Goal: Information Seeking & Learning: Learn about a topic

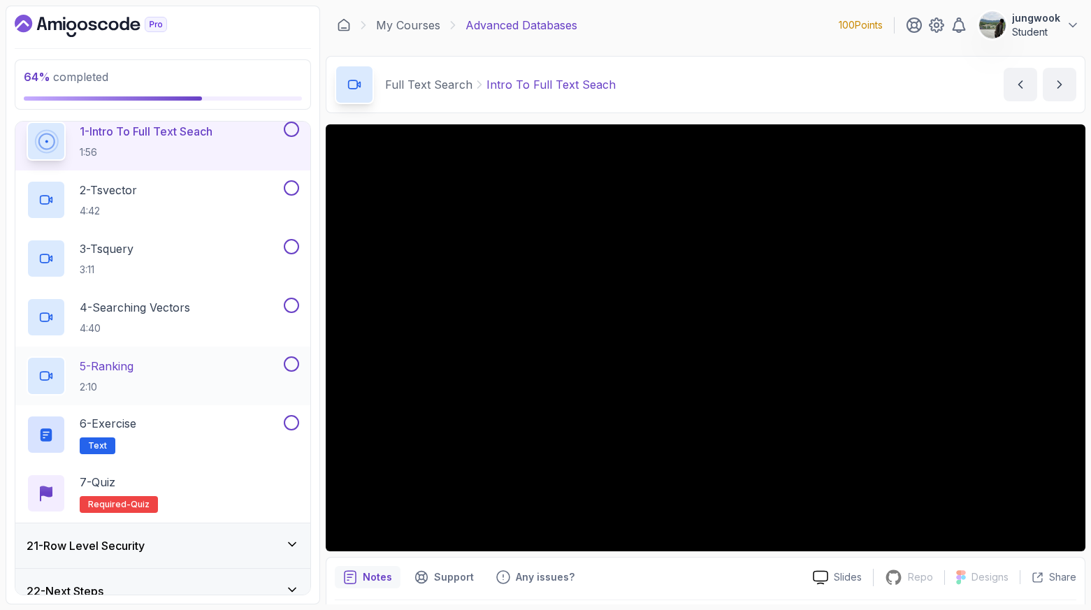
scroll to position [886, 0]
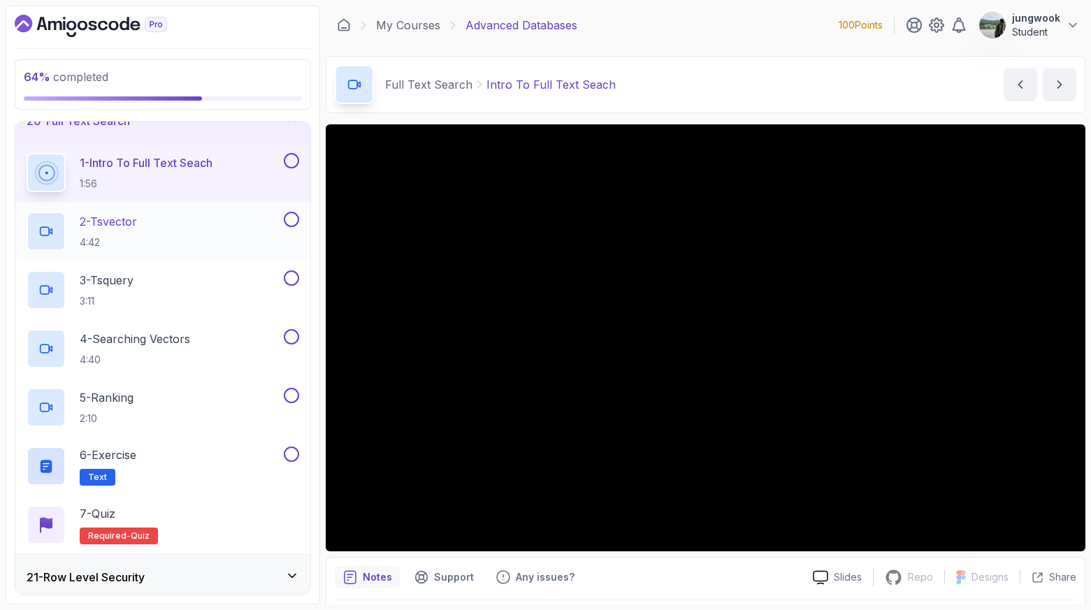
click at [181, 206] on div "2 - Tsvector 4:42" at bounding box center [162, 231] width 295 height 59
click at [174, 230] on div "2 - Tsvector 4:42" at bounding box center [154, 231] width 254 height 39
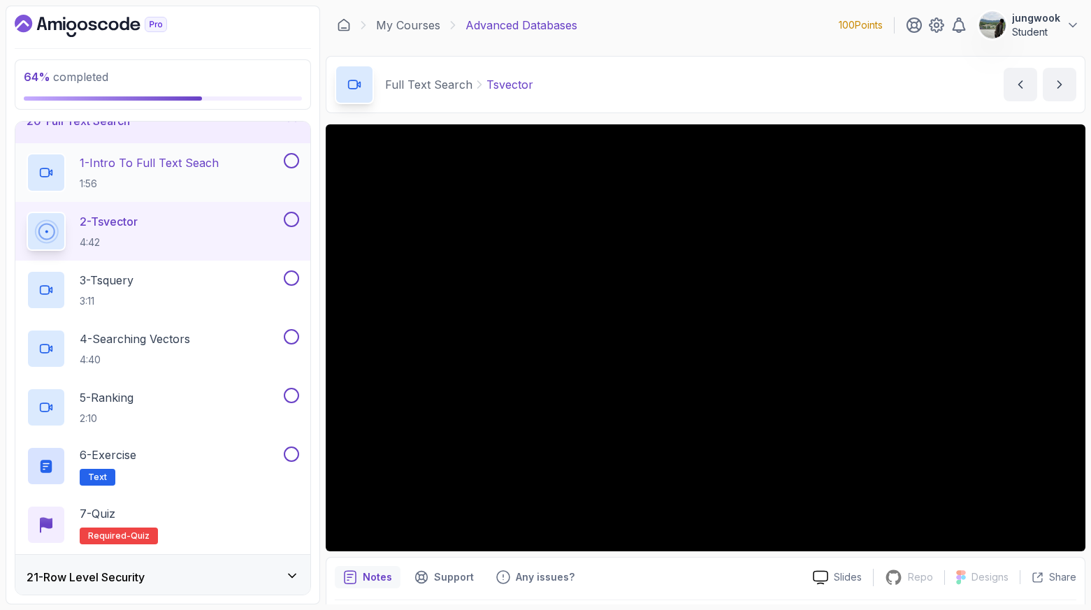
click at [175, 188] on p "1:56" at bounding box center [149, 184] width 139 height 14
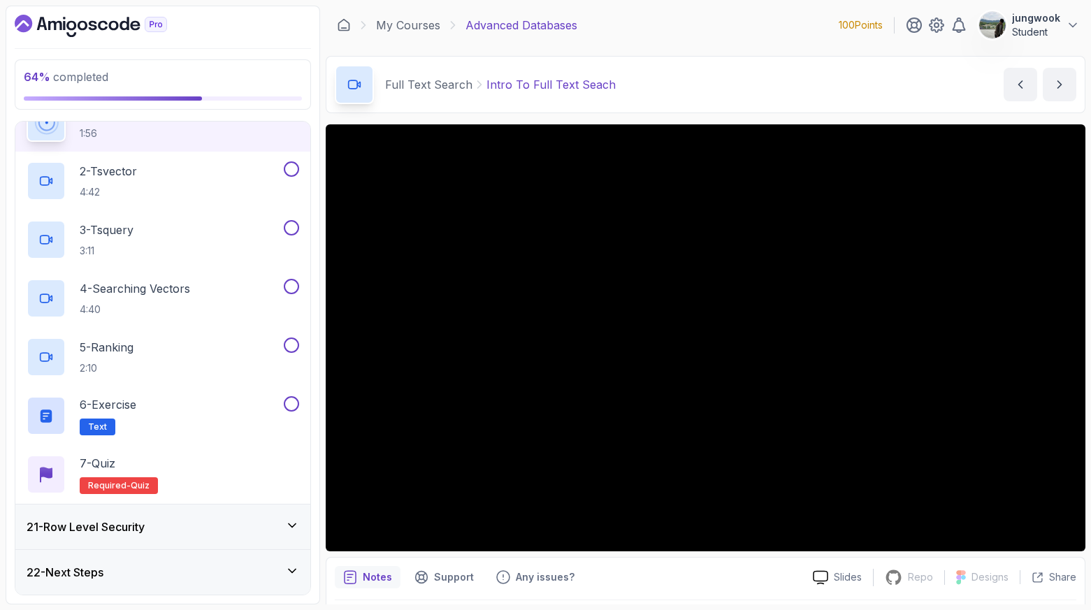
click at [117, 514] on div "21 - Row Level Security" at bounding box center [162, 527] width 295 height 45
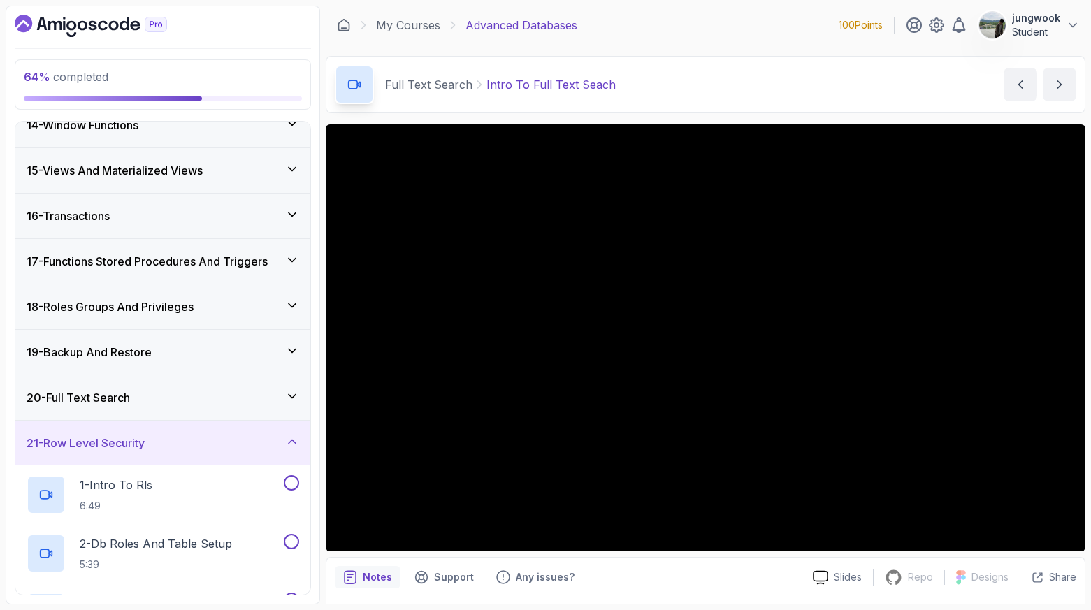
scroll to position [532, 0]
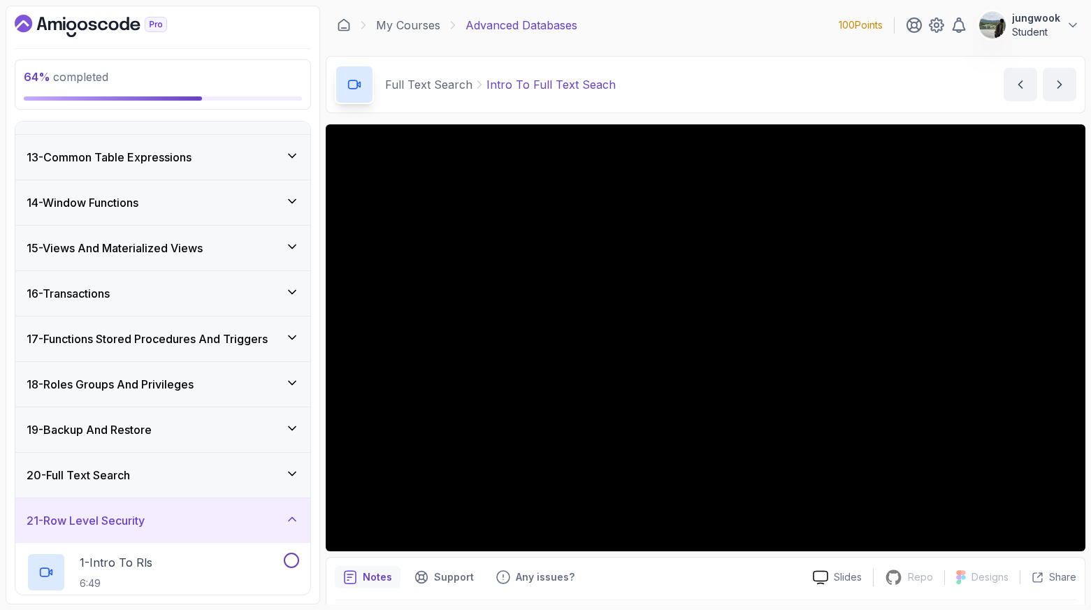
click at [152, 468] on div "20 - Full Text Search" at bounding box center [163, 475] width 273 height 17
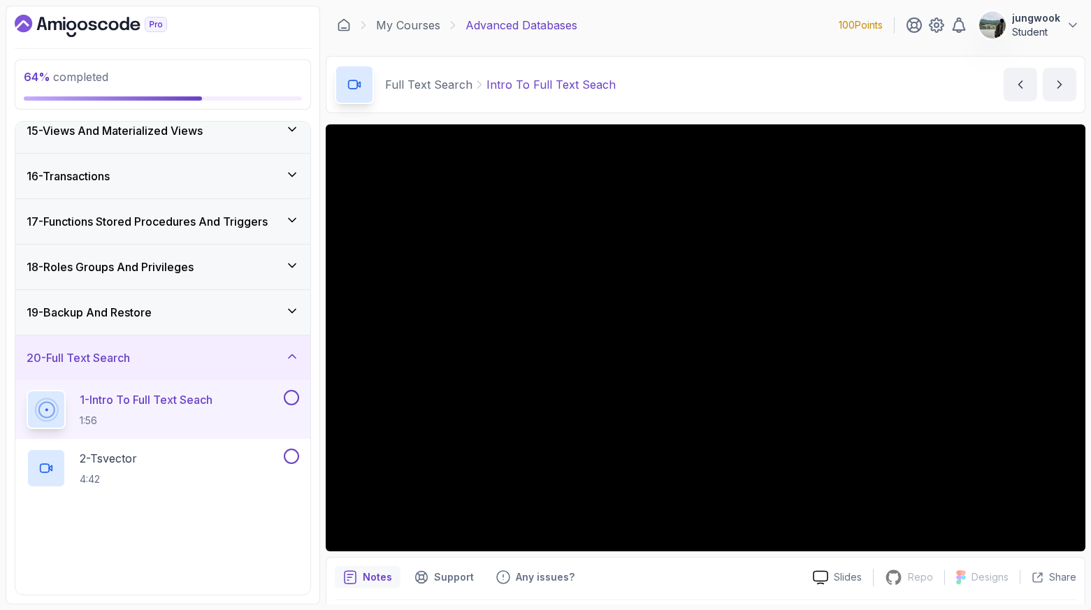
scroll to position [846, 0]
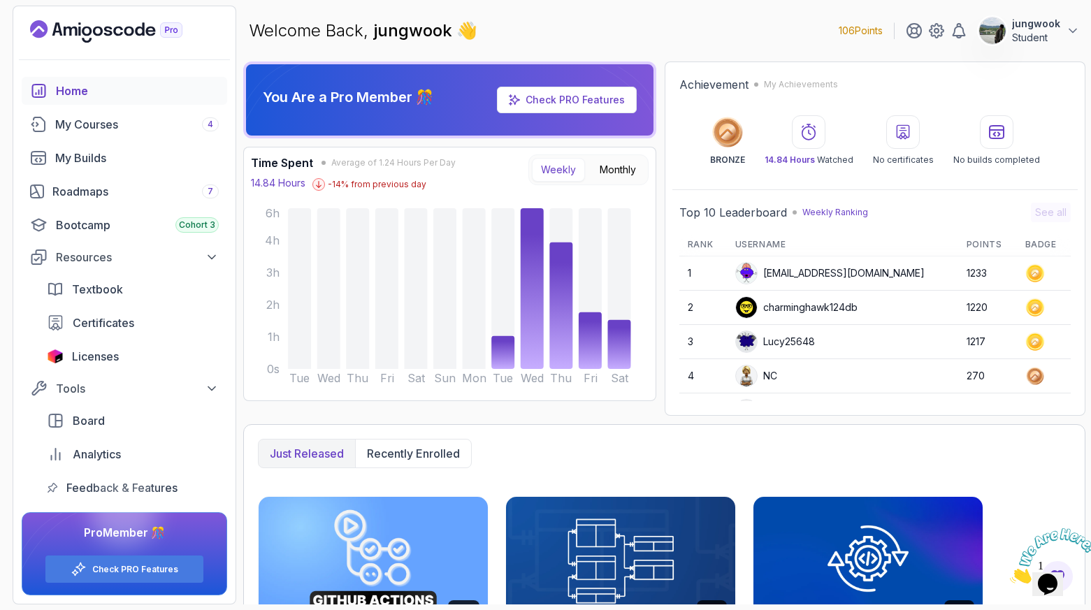
click at [479, 451] on div "Just released Recently enrolled" at bounding box center [664, 453] width 813 height 29
click at [94, 198] on div "Roadmaps 7" at bounding box center [135, 191] width 166 height 17
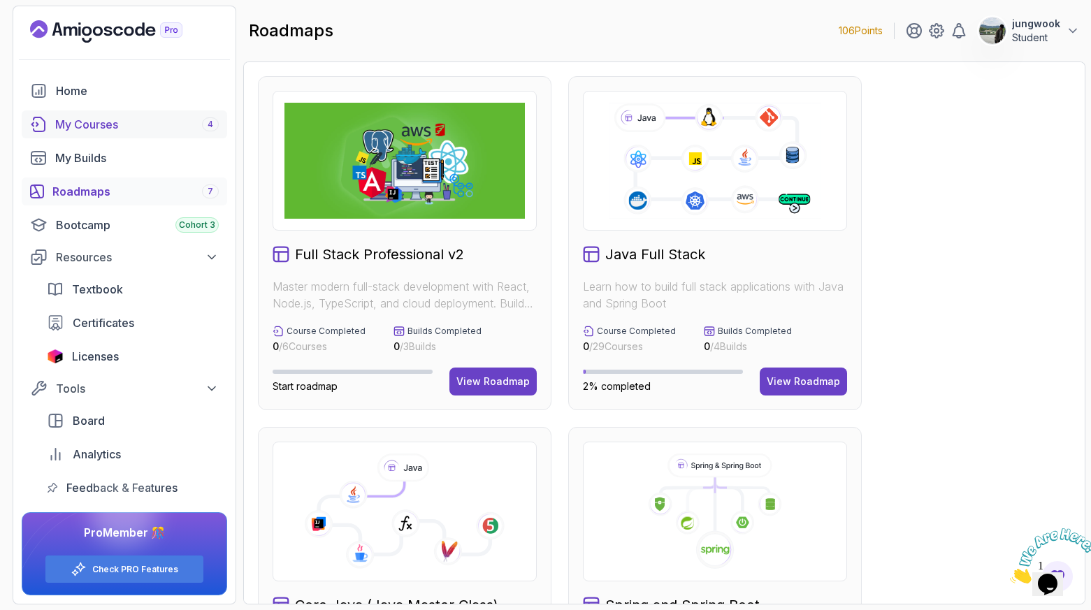
click at [166, 116] on div "My Courses 4" at bounding box center [137, 124] width 164 height 17
